Goal: Task Accomplishment & Management: Complete application form

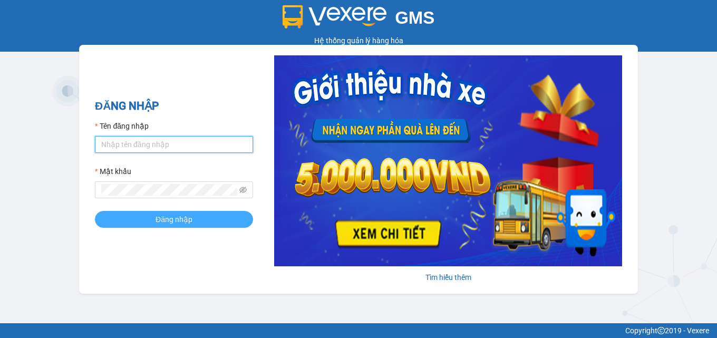
type input "nganha.cuctunglimo"
click at [144, 223] on button "Đăng nhập" at bounding box center [174, 219] width 158 height 17
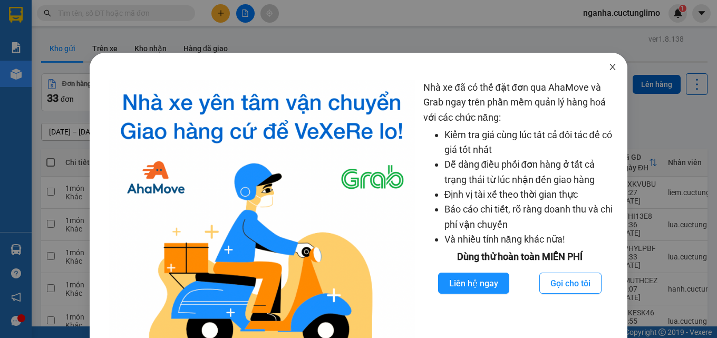
drag, startPoint x: 602, startPoint y: 69, endPoint x: 338, endPoint y: 6, distance: 271.3
click at [608, 69] on icon "close" at bounding box center [612, 67] width 8 height 8
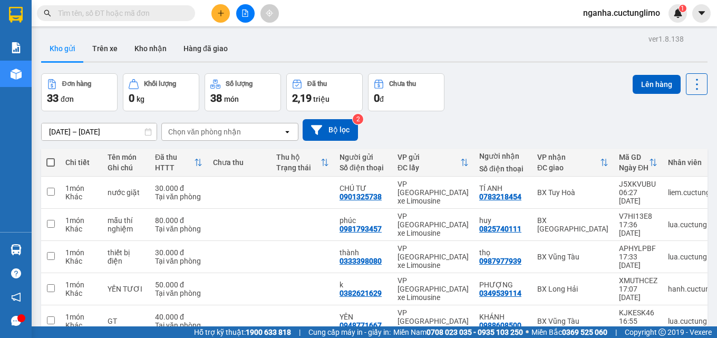
click at [222, 19] on button at bounding box center [220, 13] width 18 height 18
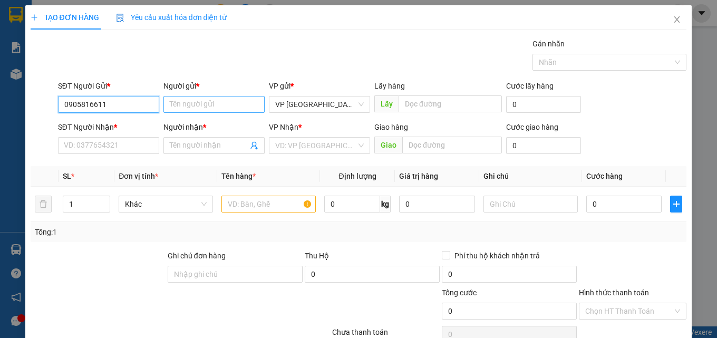
type input "0905816611"
click at [213, 106] on input "Người gửi *" at bounding box center [213, 104] width 101 height 17
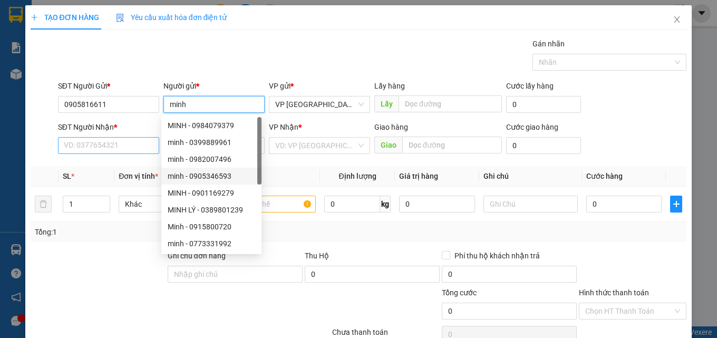
type input "minh"
click at [87, 151] on input "SĐT Người Nhận *" at bounding box center [108, 145] width 101 height 17
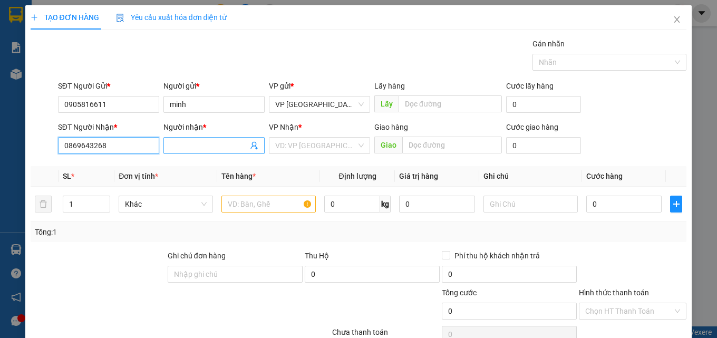
type input "0869643268"
click at [202, 147] on input "Người nhận *" at bounding box center [209, 146] width 78 height 12
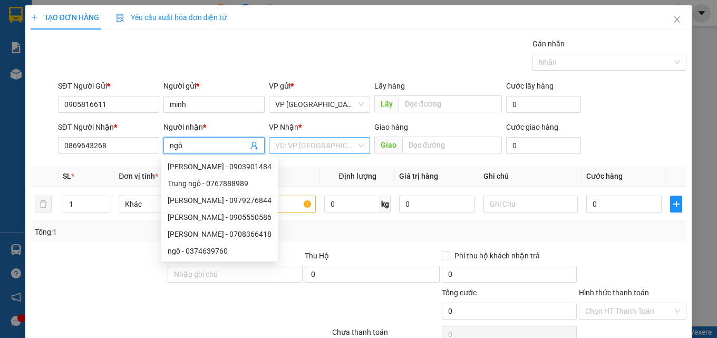
type input "ngô"
click at [318, 139] on input "search" at bounding box center [315, 146] width 81 height 16
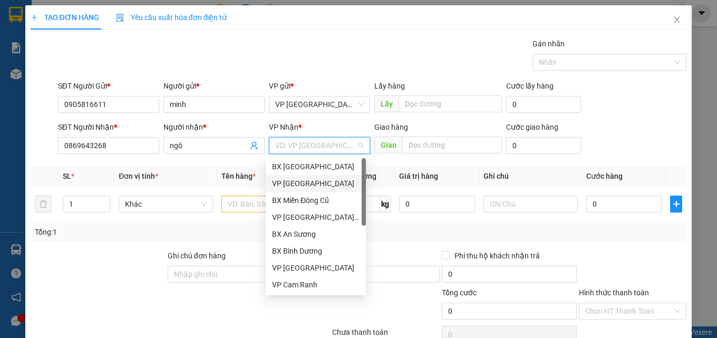
click at [316, 181] on div "VP [GEOGRAPHIC_DATA]" at bounding box center [315, 184] width 87 height 12
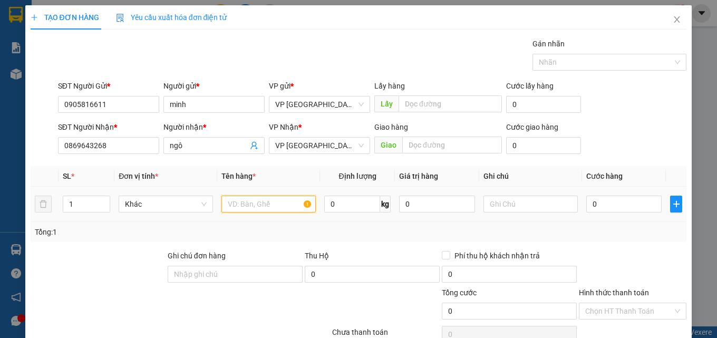
click at [257, 201] on input "text" at bounding box center [268, 203] width 94 height 17
type input "thuốc lá"
click at [617, 206] on input "0" at bounding box center [624, 203] width 76 height 17
click at [619, 202] on input "0" at bounding box center [624, 203] width 76 height 17
click at [619, 205] on input "0" at bounding box center [624, 203] width 76 height 17
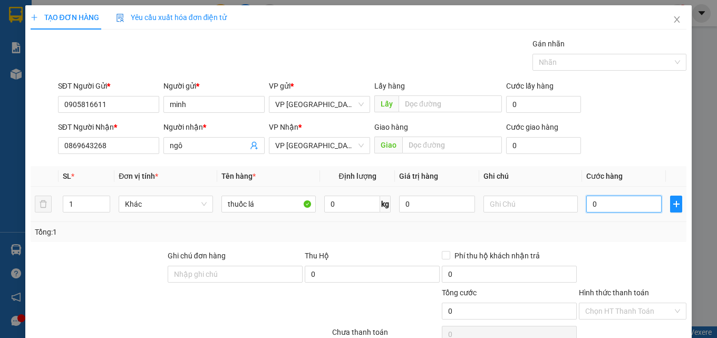
click at [619, 205] on input "0" at bounding box center [624, 203] width 76 height 17
type input "5"
type input "50"
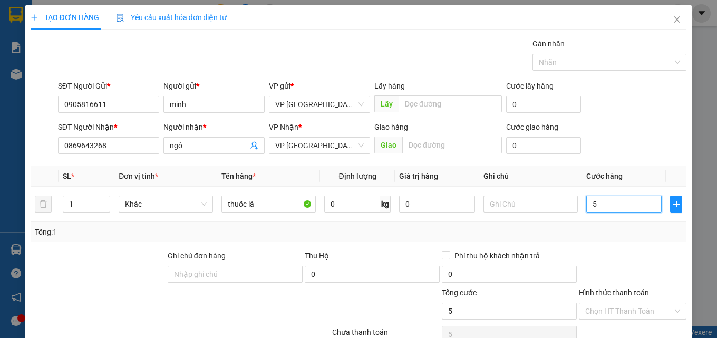
type input "50"
type input "500"
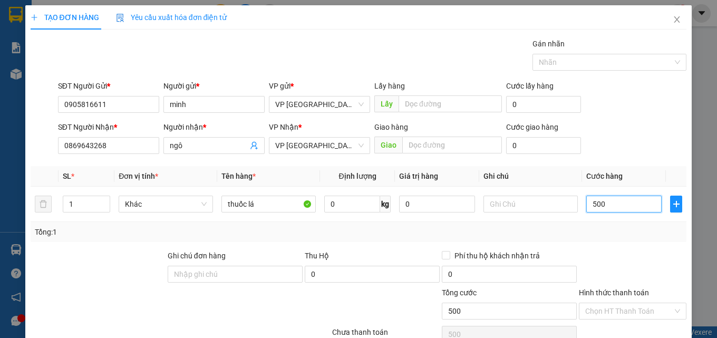
type input "5.000"
type input "50.000"
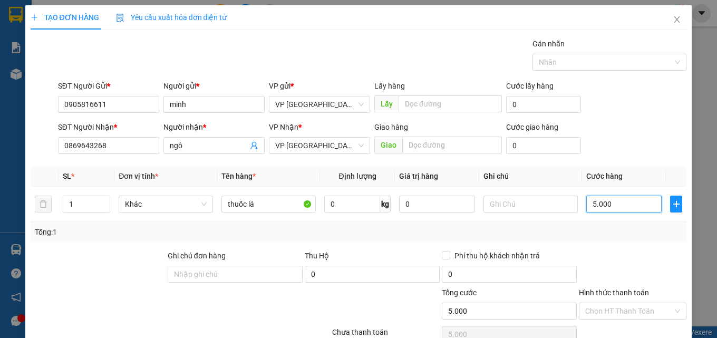
type input "50.000"
click at [672, 19] on icon "close" at bounding box center [676, 19] width 8 height 8
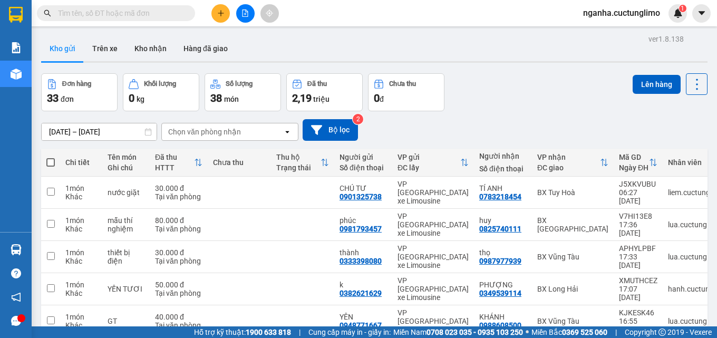
click at [225, 19] on button at bounding box center [220, 13] width 18 height 18
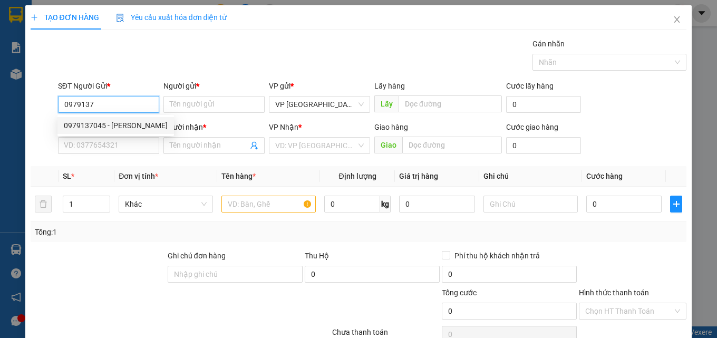
click at [129, 122] on div "0979137045 - [PERSON_NAME]" at bounding box center [116, 126] width 104 height 12
type input "0979137045"
type input "CƯỜNG"
type input "0923031758"
type input "TRANG"
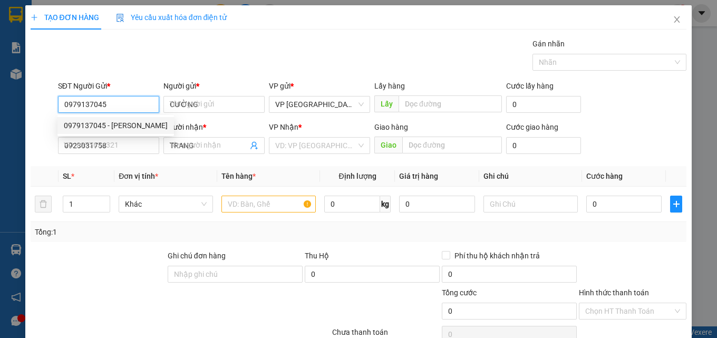
type input "30.000"
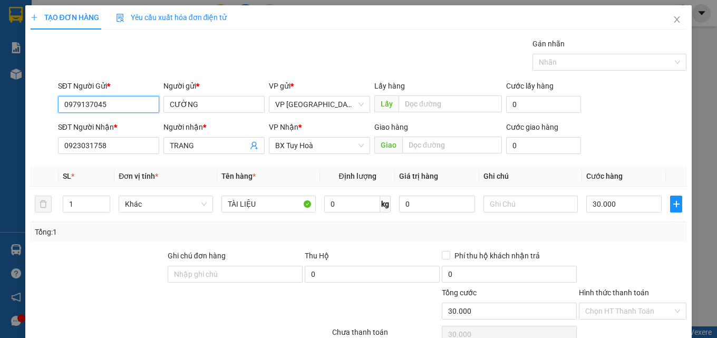
scroll to position [85, 0]
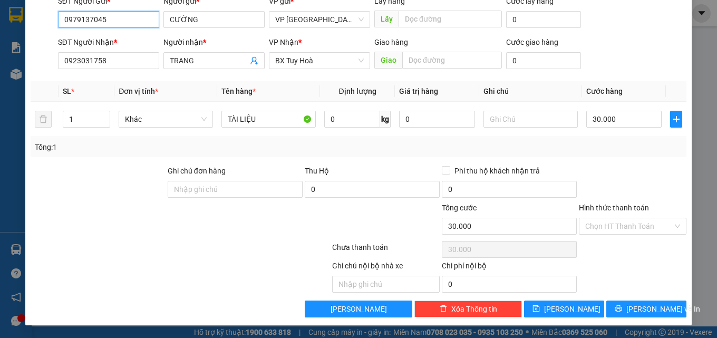
type input "0979137045"
click at [623, 237] on div "Hình thức thanh toán Chọn HT Thanh Toán" at bounding box center [631, 220] width 107 height 37
click at [620, 229] on input "Hình thức thanh toán" at bounding box center [628, 226] width 87 height 16
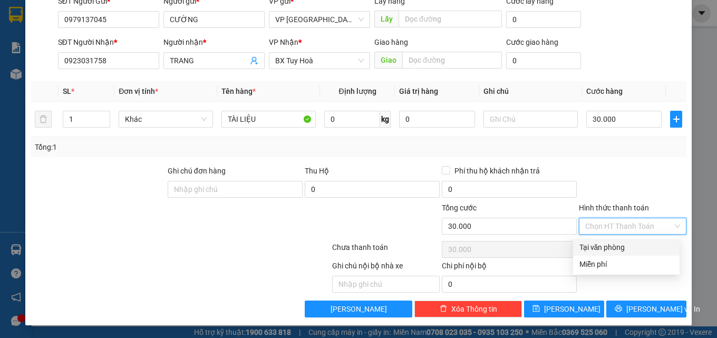
click at [620, 248] on div "Tại văn phòng" at bounding box center [626, 247] width 94 height 12
type input "0"
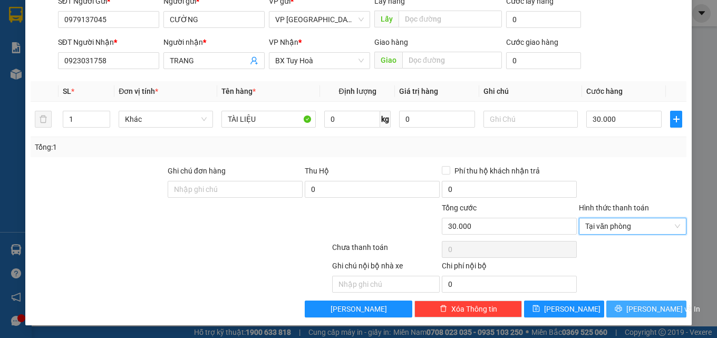
click at [658, 308] on span "[PERSON_NAME] và In" at bounding box center [663, 309] width 74 height 12
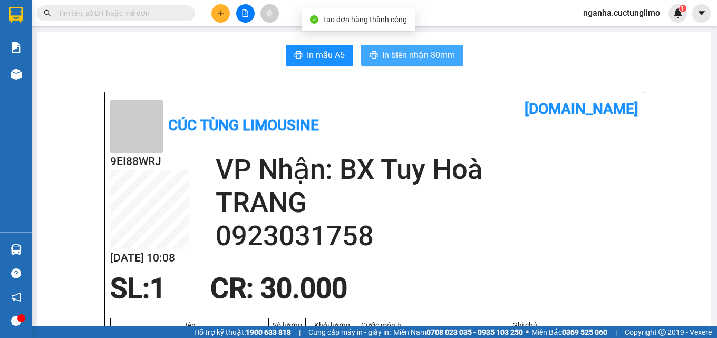
click at [429, 60] on span "In biên nhận 80mm" at bounding box center [418, 54] width 73 height 13
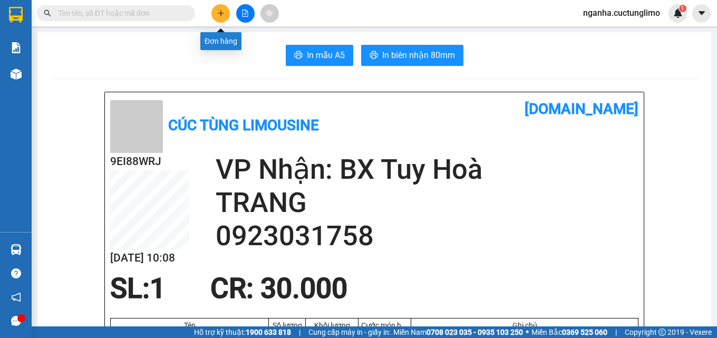
click at [223, 19] on button at bounding box center [220, 13] width 18 height 18
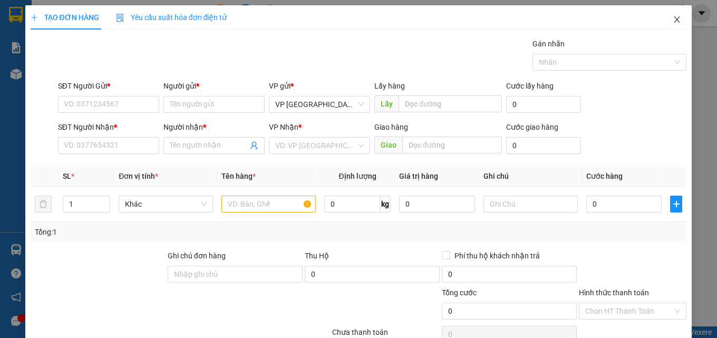
click at [672, 22] on icon "close" at bounding box center [676, 19] width 8 height 8
